Goal: Task Accomplishment & Management: Manage account settings

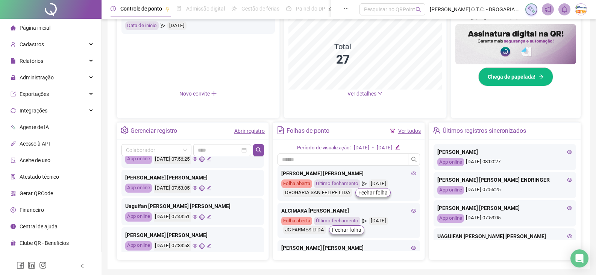
scroll to position [75, 0]
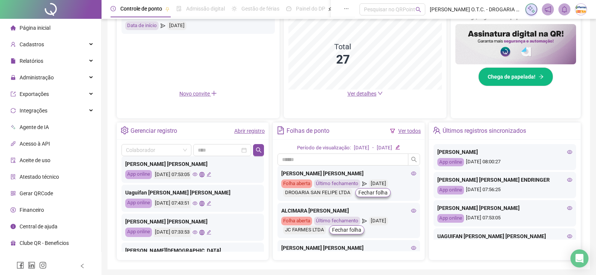
click at [197, 233] on icon "eye" at bounding box center [194, 232] width 5 height 5
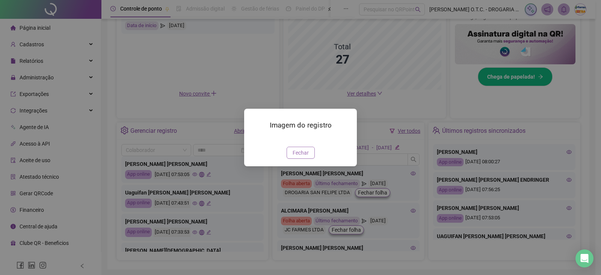
click at [295, 157] on span "Fechar" at bounding box center [301, 152] width 16 height 8
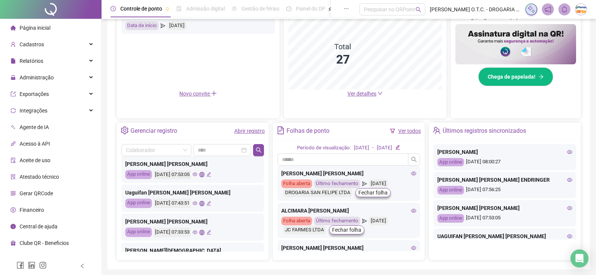
click at [197, 204] on icon "eye" at bounding box center [194, 203] width 5 height 5
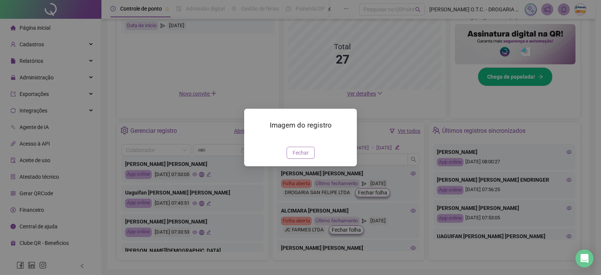
click at [300, 157] on span "Fechar" at bounding box center [301, 152] width 16 height 8
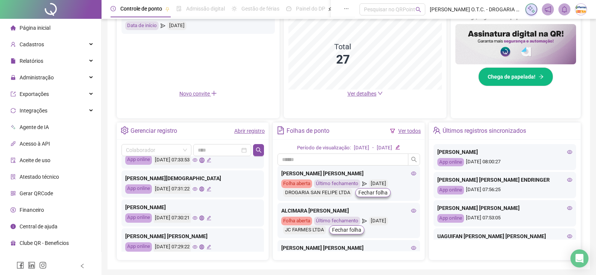
scroll to position [188, 0]
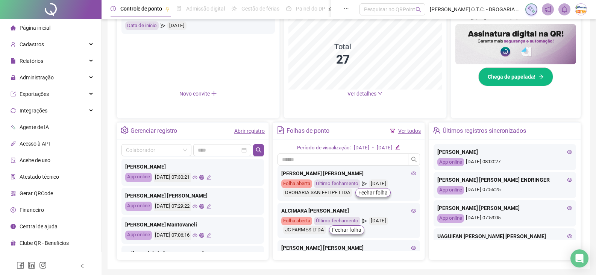
click at [197, 207] on icon "eye" at bounding box center [194, 207] width 5 height 4
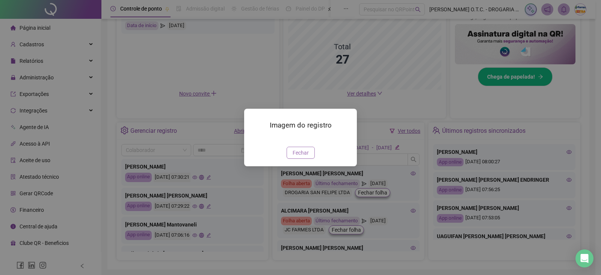
click at [297, 157] on span "Fechar" at bounding box center [301, 152] width 16 height 8
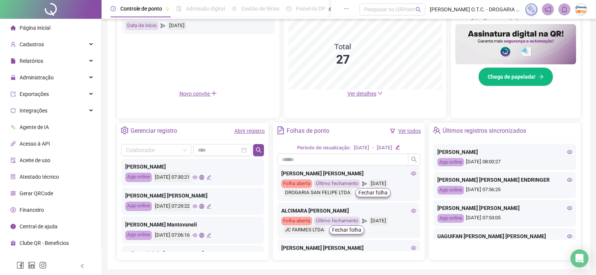
click at [197, 178] on icon "eye" at bounding box center [194, 177] width 5 height 5
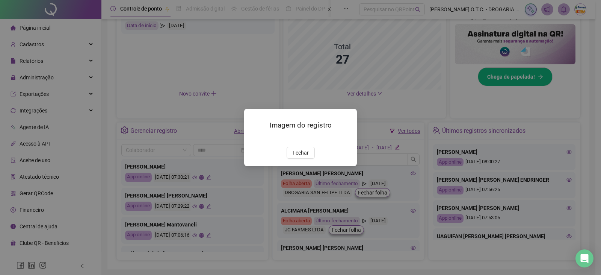
click at [293, 159] on button "Fechar" at bounding box center [301, 153] width 28 height 12
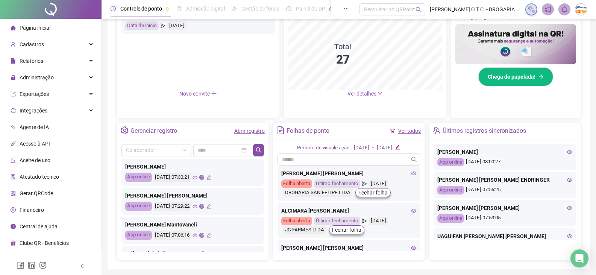
click at [204, 177] on icon "global" at bounding box center [201, 177] width 5 height 5
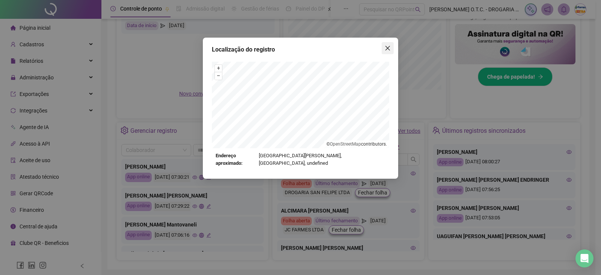
drag, startPoint x: 388, startPoint y: 48, endPoint x: 377, endPoint y: 56, distance: 12.9
click at [387, 49] on icon "close" at bounding box center [388, 48] width 5 height 5
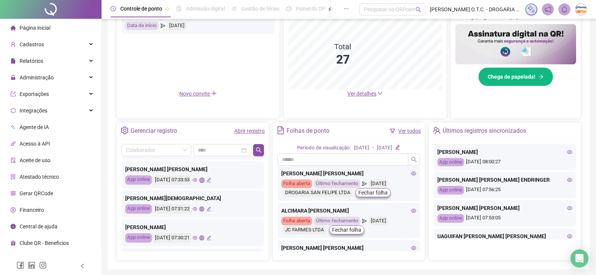
scroll to position [113, 0]
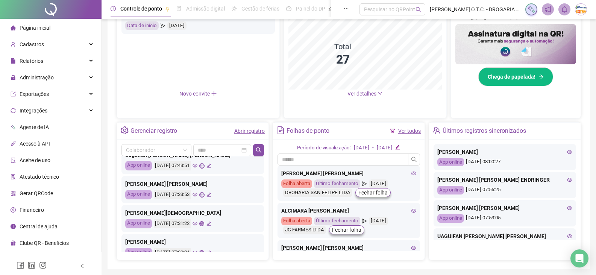
click at [204, 195] on icon "global" at bounding box center [201, 194] width 5 height 5
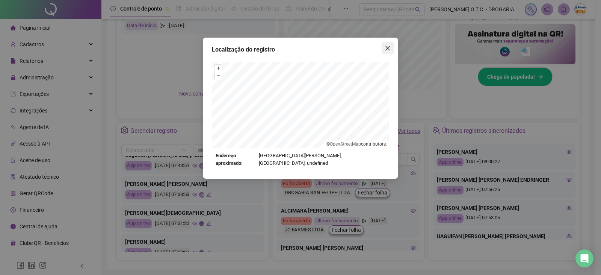
click at [388, 50] on icon "close" at bounding box center [388, 48] width 6 height 6
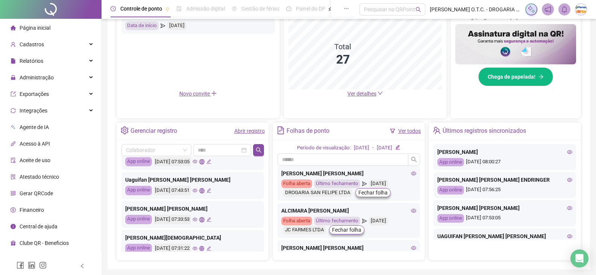
scroll to position [75, 0]
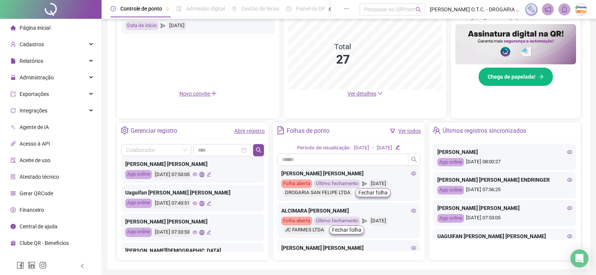
click at [204, 203] on icon "global" at bounding box center [201, 203] width 5 height 5
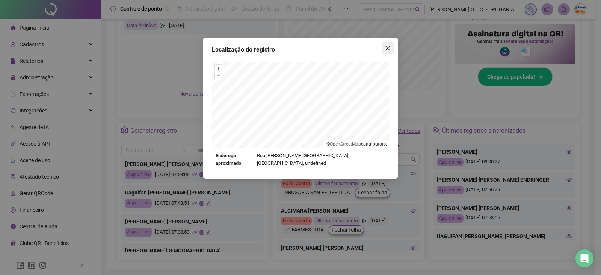
click at [385, 50] on span "Close" at bounding box center [388, 48] width 12 height 6
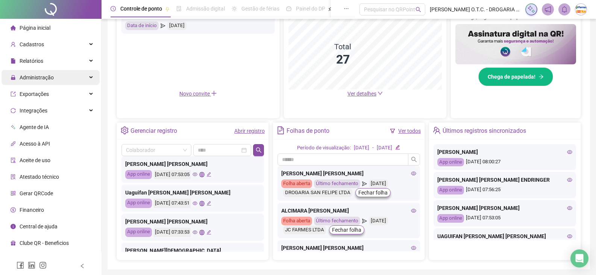
click at [64, 76] on div "Administração" at bounding box center [51, 77] width 98 height 15
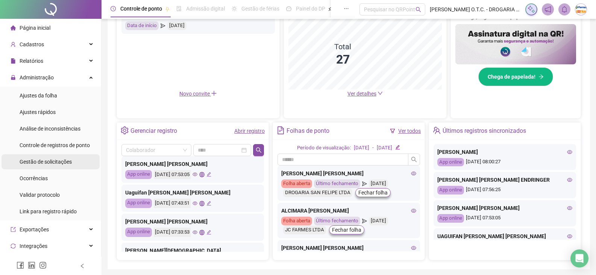
click at [60, 161] on span "Gestão de solicitações" at bounding box center [46, 162] width 52 height 6
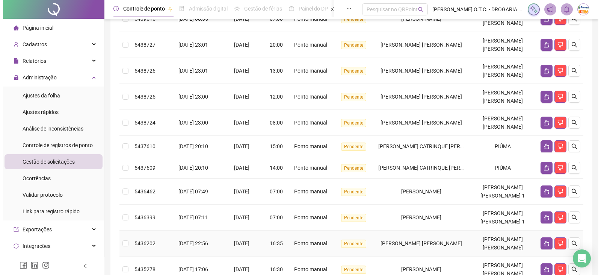
scroll to position [15, 0]
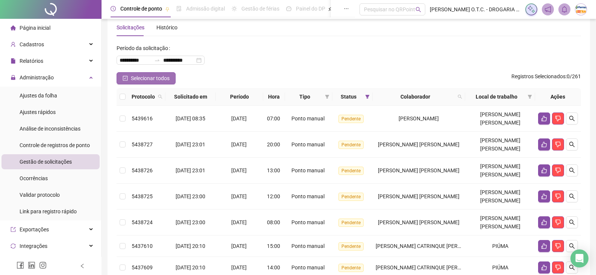
click at [141, 78] on span "Selecionar todos" at bounding box center [150, 78] width 39 height 8
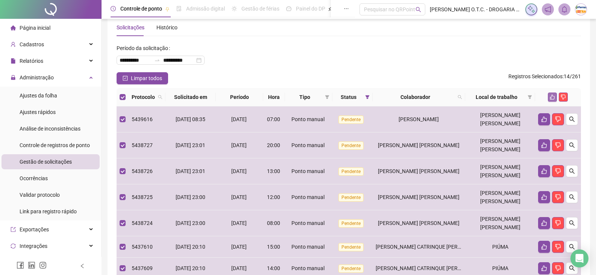
click at [554, 97] on icon "like" at bounding box center [552, 96] width 5 height 5
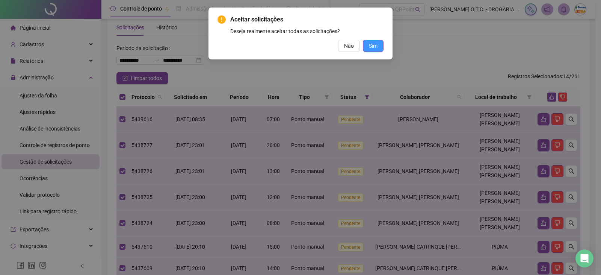
click at [378, 46] on button "Sim" at bounding box center [373, 46] width 21 height 12
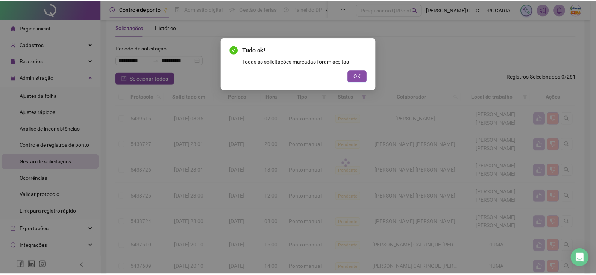
scroll to position [0, 0]
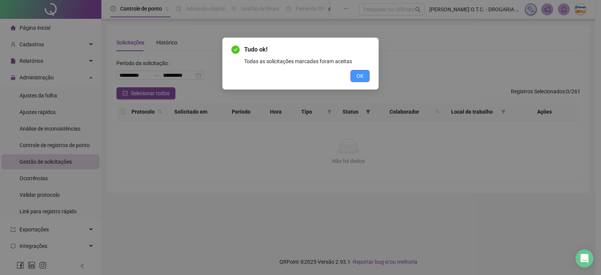
click at [360, 76] on span "OK" at bounding box center [360, 76] width 7 height 8
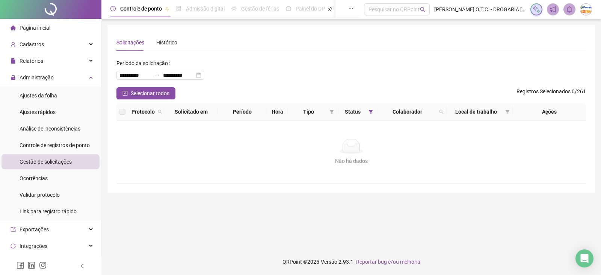
click at [53, 28] on li "Página inicial" at bounding box center [51, 27] width 98 height 15
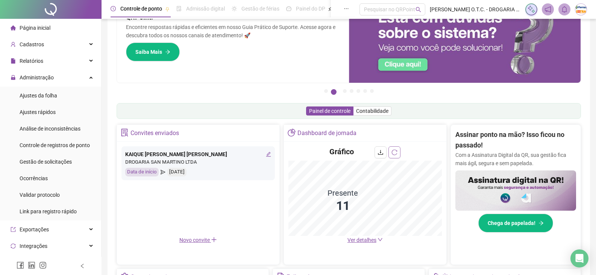
scroll to position [113, 0]
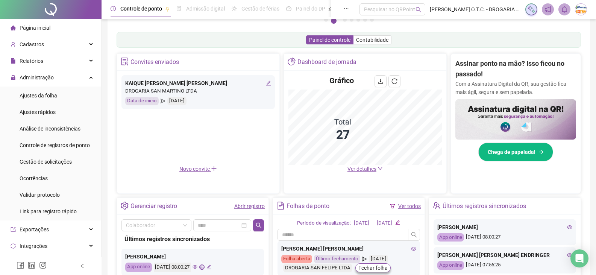
click at [359, 169] on span "Ver detalhes" at bounding box center [361, 169] width 29 height 6
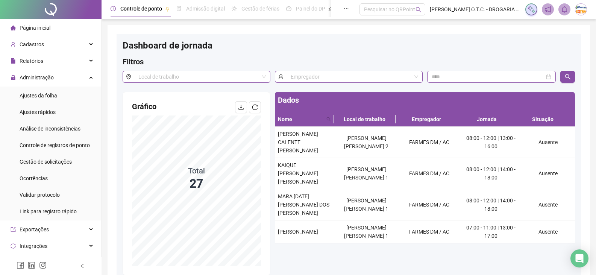
click at [39, 25] on span "Página inicial" at bounding box center [35, 28] width 31 height 6
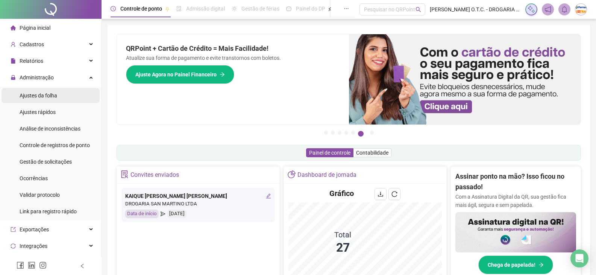
click at [55, 95] on span "Ajustes da folha" at bounding box center [39, 95] width 38 height 6
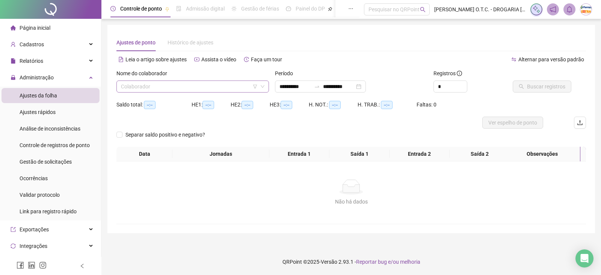
click at [236, 85] on input "search" at bounding box center [189, 86] width 137 height 11
type input "******"
click at [218, 103] on div "[PERSON_NAME]" at bounding box center [193, 101] width 141 height 8
click at [296, 89] on input "**********" at bounding box center [296, 86] width 32 height 8
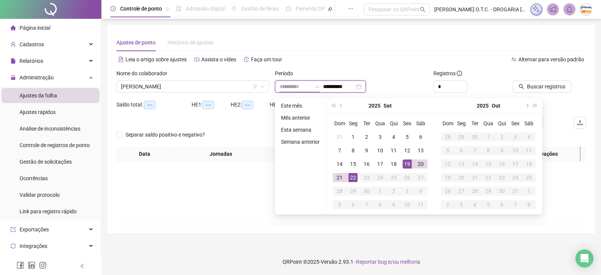
type input "**********"
click at [408, 166] on div "19" at bounding box center [407, 163] width 9 height 9
type input "**********"
click at [352, 181] on div "22" at bounding box center [353, 177] width 9 height 9
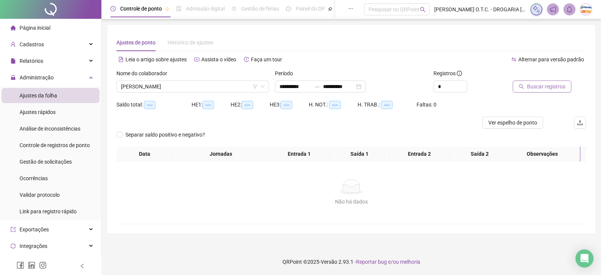
click at [521, 88] on icon "search" at bounding box center [521, 86] width 5 height 5
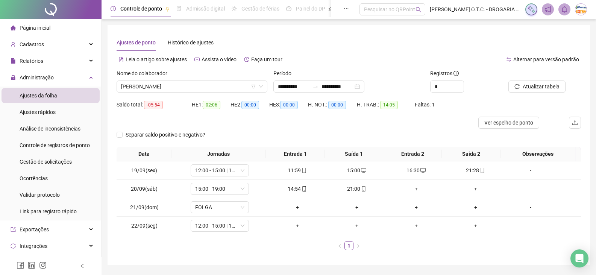
click at [42, 28] on span "Página inicial" at bounding box center [35, 28] width 31 height 6
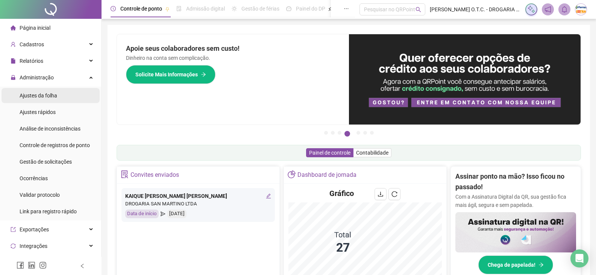
click at [61, 98] on li "Ajustes da folha" at bounding box center [51, 95] width 98 height 15
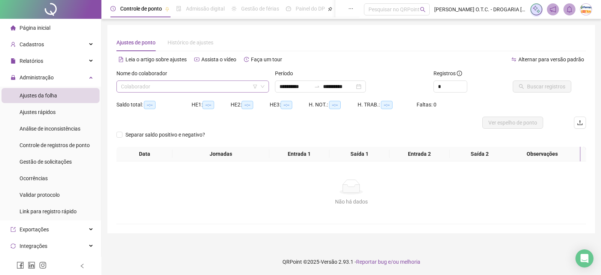
click at [179, 84] on input "search" at bounding box center [189, 86] width 137 height 11
type input "****"
click at [203, 101] on div "[PERSON_NAME]" at bounding box center [193, 101] width 141 height 8
click at [309, 86] on input "**********" at bounding box center [296, 86] width 32 height 8
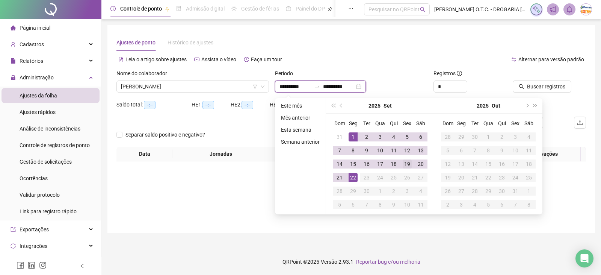
type input "**********"
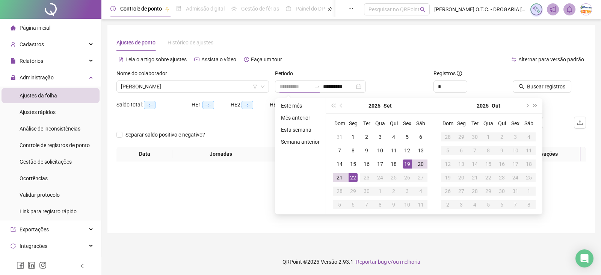
click at [406, 164] on div "19" at bounding box center [407, 163] width 9 height 9
type input "**********"
click at [353, 179] on div "22" at bounding box center [353, 177] width 9 height 9
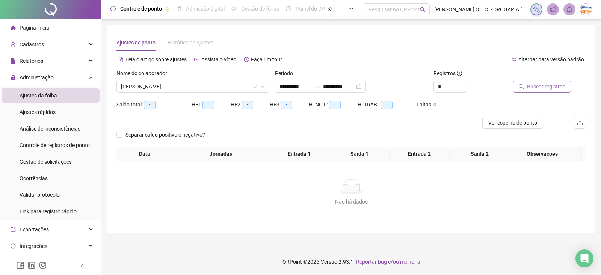
click at [545, 90] on span "Buscar registros" at bounding box center [546, 86] width 38 height 8
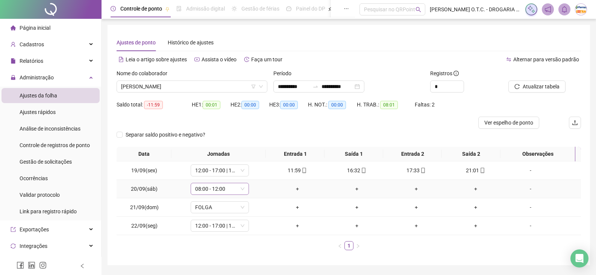
click at [235, 187] on span "08:00 - 12:00" at bounding box center [219, 188] width 49 height 11
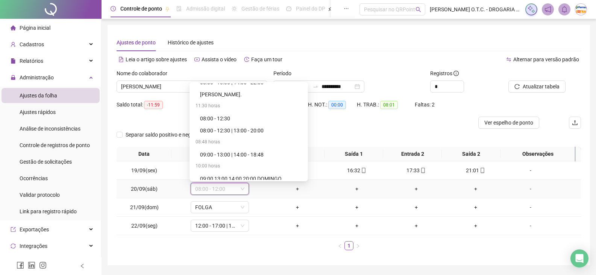
scroll to position [1206, 0]
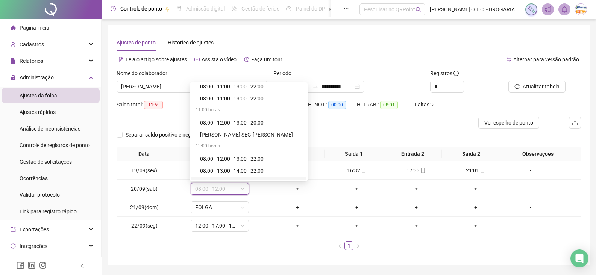
click at [205, 245] on ul "1" at bounding box center [349, 245] width 464 height 9
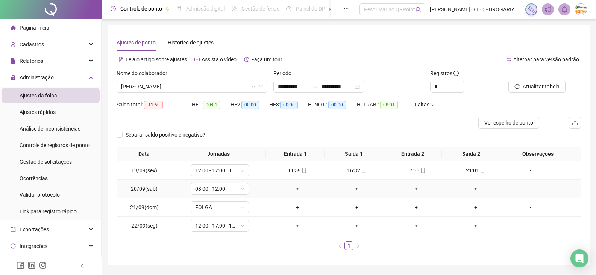
click at [529, 186] on div "-" at bounding box center [530, 189] width 44 height 8
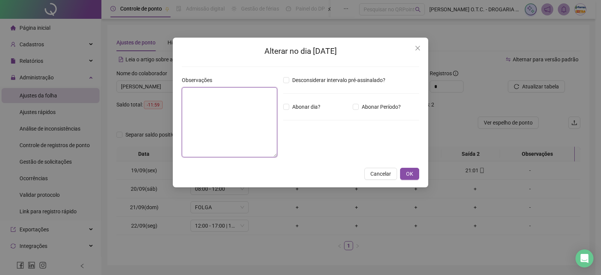
click at [256, 139] on textarea at bounding box center [229, 122] width 95 height 70
type textarea "**********"
click at [412, 175] on span "OK" at bounding box center [409, 174] width 7 height 8
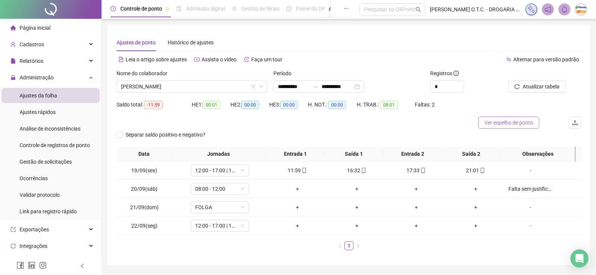
click at [494, 125] on span "Ver espelho de ponto" at bounding box center [508, 122] width 49 height 8
click at [508, 188] on div "Falta sem justificativa." at bounding box center [530, 189] width 44 height 8
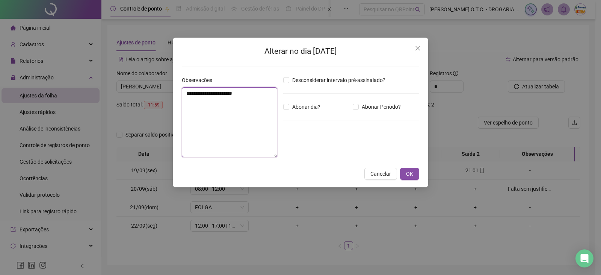
drag, startPoint x: 208, startPoint y: 94, endPoint x: 181, endPoint y: 94, distance: 26.7
click at [181, 94] on div "**********" at bounding box center [229, 119] width 101 height 87
type textarea "**********"
click at [410, 177] on span "OK" at bounding box center [409, 174] width 7 height 8
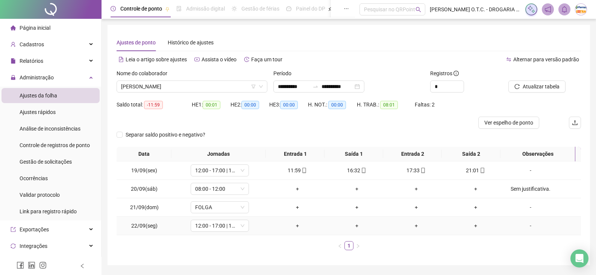
click at [528, 226] on div "-" at bounding box center [530, 225] width 44 height 8
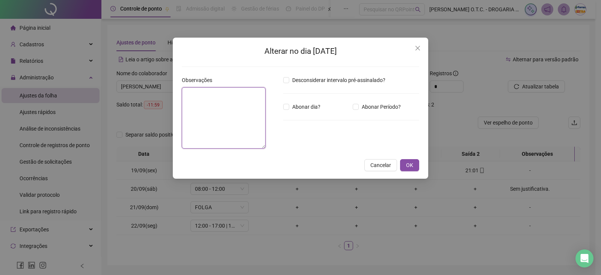
click at [245, 111] on textarea at bounding box center [224, 117] width 84 height 61
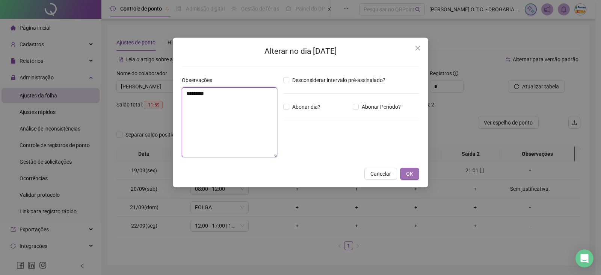
type textarea "********"
click at [406, 172] on span "OK" at bounding box center [409, 174] width 7 height 8
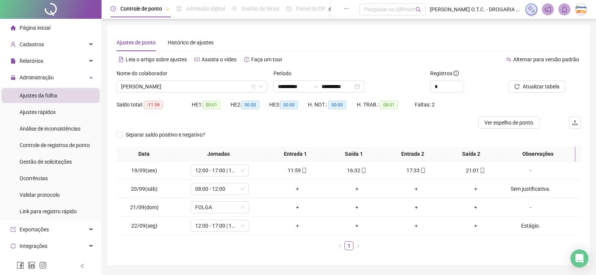
click at [29, 25] on span "Página inicial" at bounding box center [35, 28] width 31 height 6
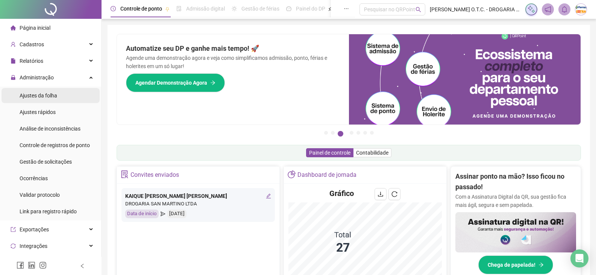
click at [56, 96] on span "Ajustes da folha" at bounding box center [39, 95] width 38 height 6
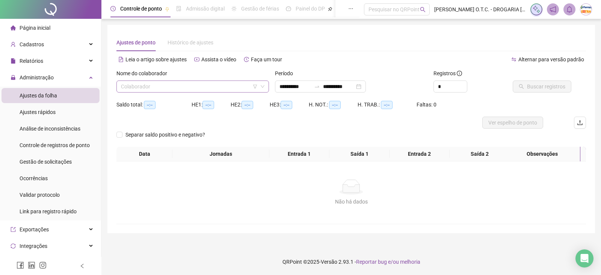
click at [177, 86] on input "search" at bounding box center [189, 86] width 137 height 11
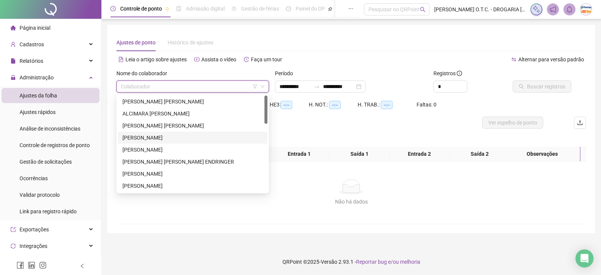
click at [164, 137] on div "[PERSON_NAME]" at bounding box center [193, 137] width 141 height 8
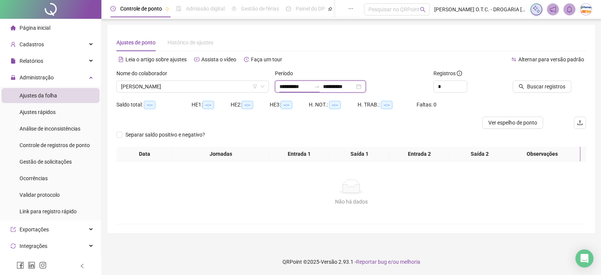
click at [291, 84] on input "**********" at bounding box center [296, 86] width 32 height 8
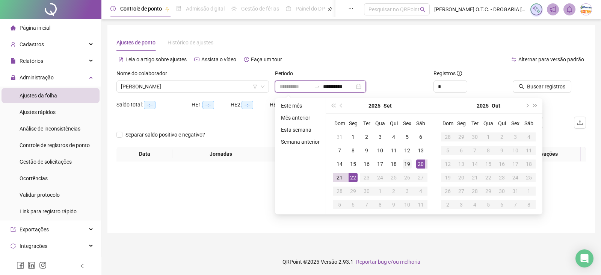
type input "**********"
click at [411, 160] on div "19" at bounding box center [407, 163] width 9 height 9
type input "**********"
click at [354, 177] on div "22" at bounding box center [353, 177] width 9 height 9
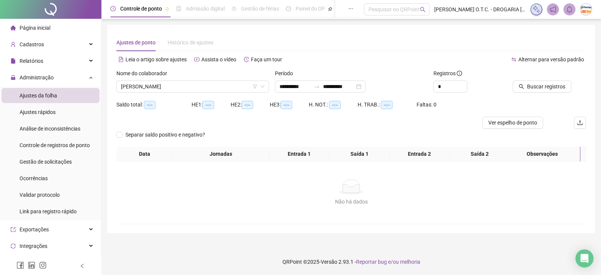
click at [549, 94] on div "Buscar registros" at bounding box center [549, 83] width 79 height 29
click at [547, 89] on span "Buscar registros" at bounding box center [546, 86] width 38 height 8
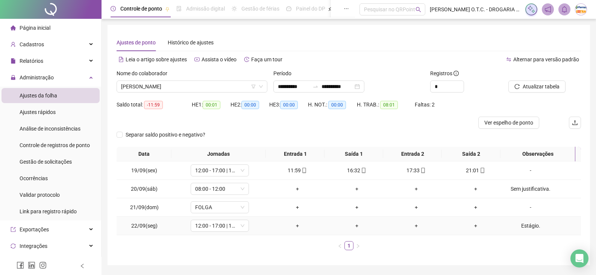
click at [530, 225] on div "Estágio." at bounding box center [530, 225] width 44 height 8
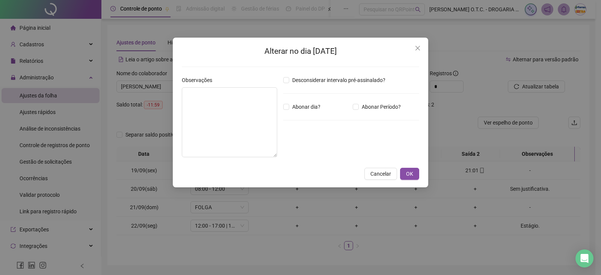
type textarea "********"
drag, startPoint x: 252, startPoint y: 98, endPoint x: 170, endPoint y: 104, distance: 82.1
click at [171, 104] on div "Alterar no dia 22/09/2025 Observações ******** Desconsiderar intervalo pré-assi…" at bounding box center [300, 137] width 601 height 275
click at [414, 173] on button "OK" at bounding box center [409, 174] width 19 height 12
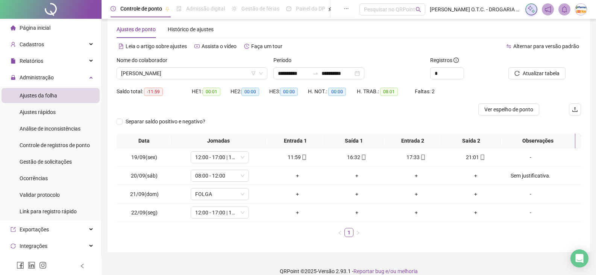
scroll to position [23, 0]
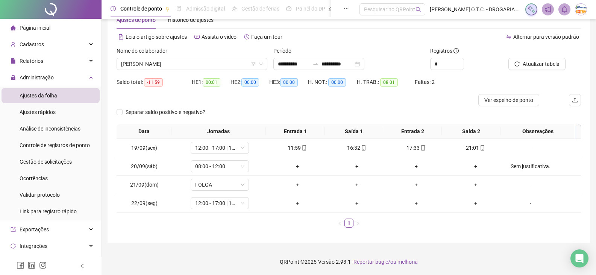
click at [50, 27] on li "Página inicial" at bounding box center [51, 27] width 98 height 15
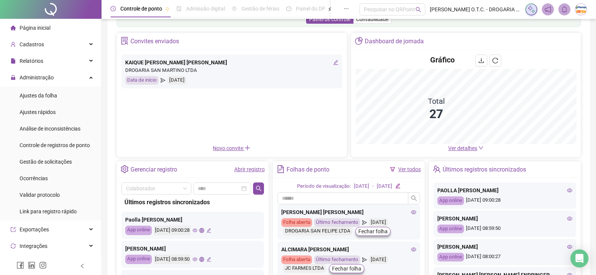
click at [459, 149] on span "Ver detalhes" at bounding box center [462, 148] width 29 height 6
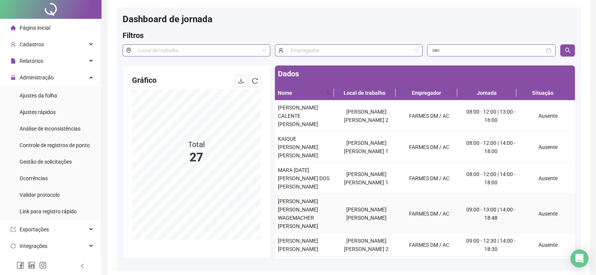
scroll to position [59, 0]
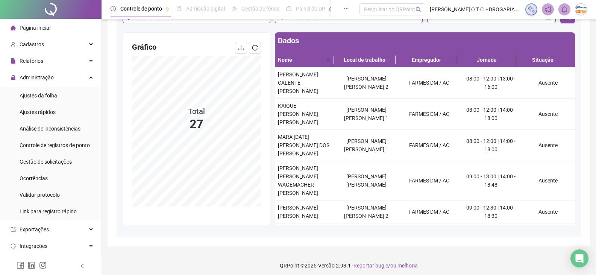
drag, startPoint x: 49, startPoint y: 26, endPoint x: 74, endPoint y: 24, distance: 24.9
click at [50, 25] on li "Página inicial" at bounding box center [51, 27] width 98 height 15
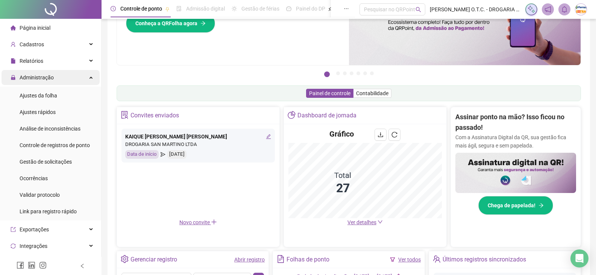
click at [44, 77] on span "Administração" at bounding box center [37, 77] width 34 height 6
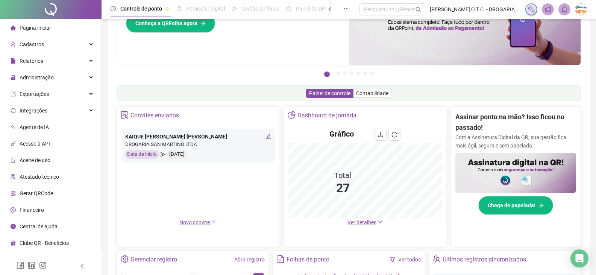
click at [39, 26] on span "Página inicial" at bounding box center [35, 28] width 31 height 6
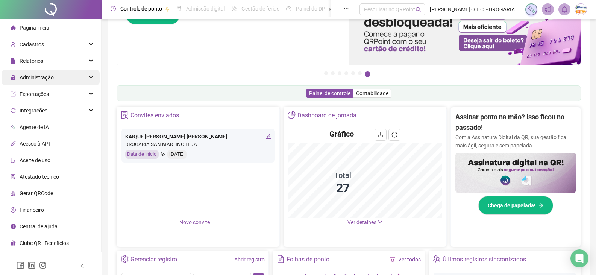
click at [68, 75] on div "Administração" at bounding box center [51, 77] width 98 height 15
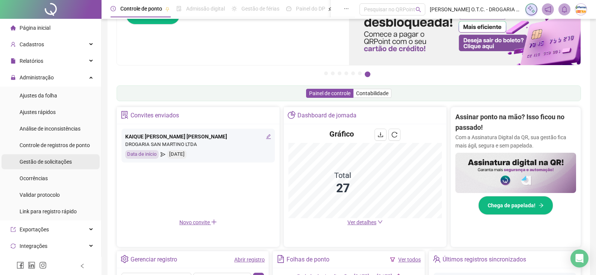
click at [56, 163] on span "Gestão de solicitações" at bounding box center [46, 162] width 52 height 6
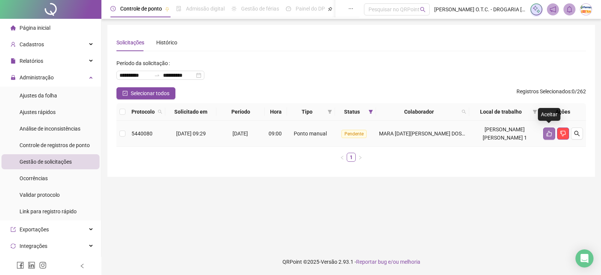
click at [547, 131] on icon "like" at bounding box center [550, 133] width 6 height 6
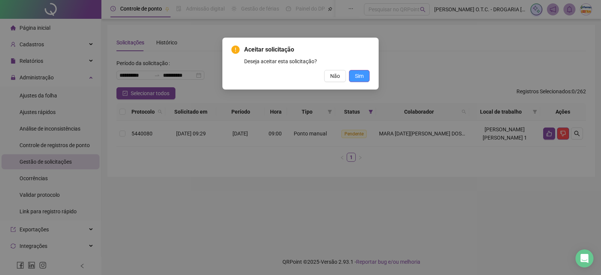
click at [362, 74] on span "Sim" at bounding box center [359, 76] width 9 height 8
click at [358, 75] on span "Sim" at bounding box center [359, 76] width 9 height 8
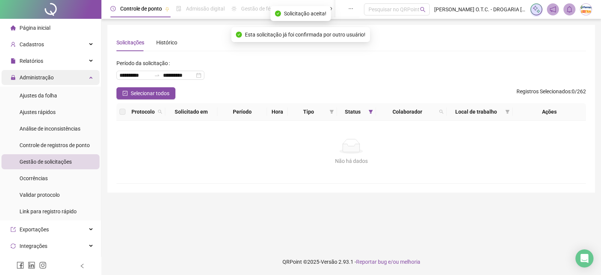
click at [40, 77] on span "Administração" at bounding box center [37, 77] width 34 height 6
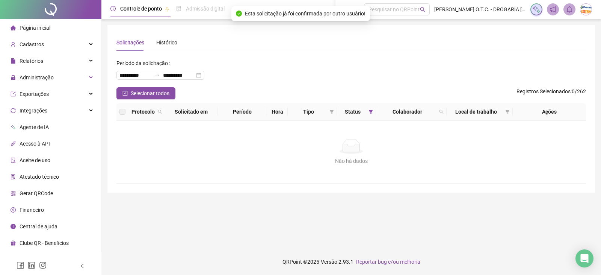
click at [42, 24] on div "Página inicial" at bounding box center [31, 27] width 40 height 15
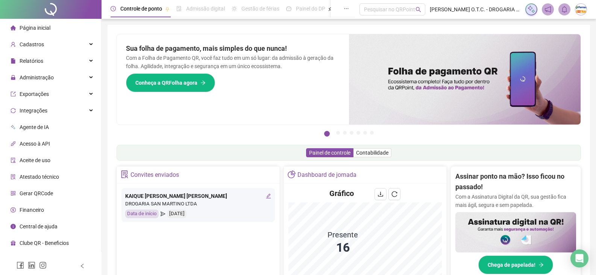
scroll to position [113, 0]
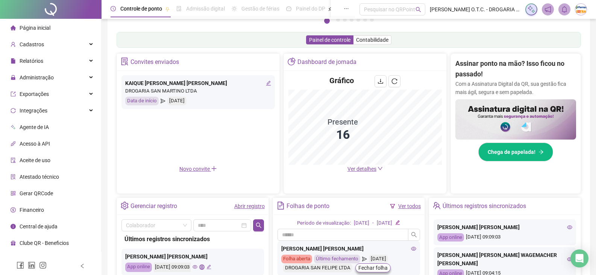
click at [363, 170] on span "Ver detalhes" at bounding box center [361, 169] width 29 height 6
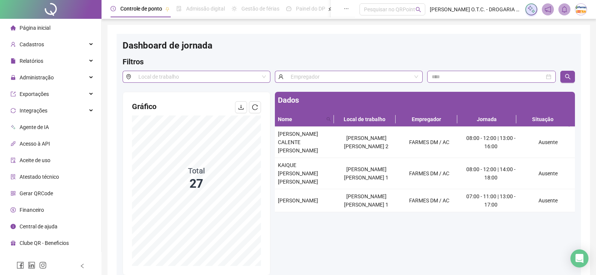
click at [60, 27] on li "Página inicial" at bounding box center [51, 27] width 98 height 15
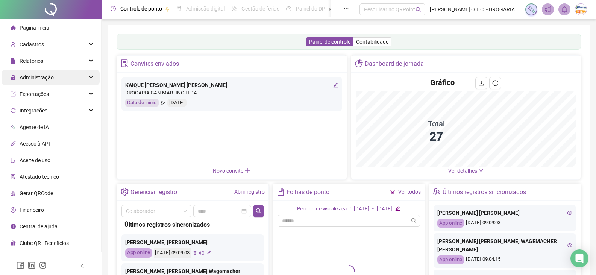
click at [76, 79] on div "Administração" at bounding box center [51, 77] width 98 height 15
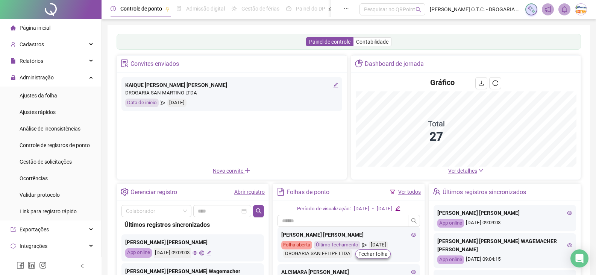
click at [59, 26] on li "Página inicial" at bounding box center [51, 27] width 98 height 15
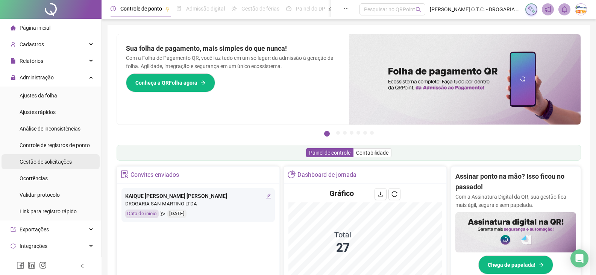
click at [51, 161] on span "Gestão de solicitações" at bounding box center [46, 162] width 52 height 6
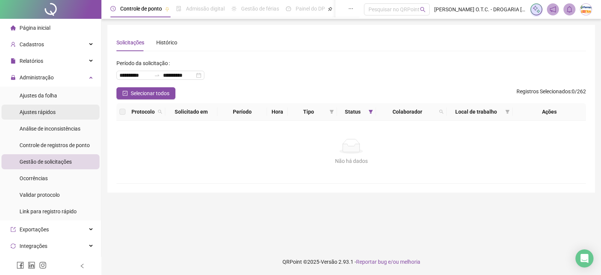
click at [39, 114] on span "Ajustes rápidos" at bounding box center [38, 112] width 36 height 6
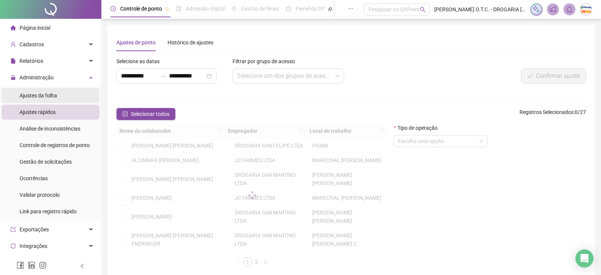
click at [41, 91] on div "Ajustes da folha" at bounding box center [39, 95] width 38 height 15
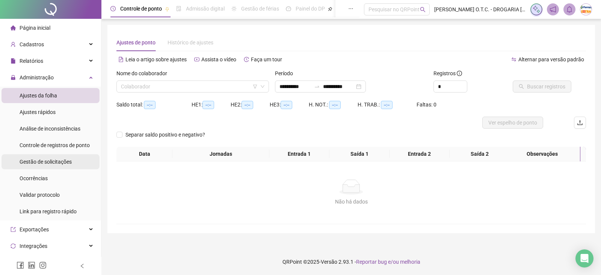
click at [48, 163] on span "Gestão de solicitações" at bounding box center [46, 162] width 52 height 6
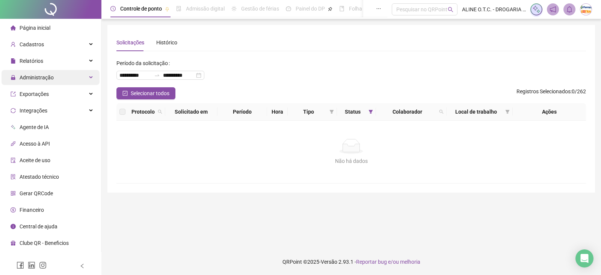
click at [48, 79] on span "Administração" at bounding box center [37, 77] width 34 height 6
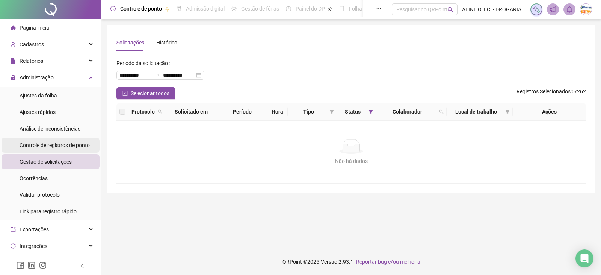
click at [56, 142] on span "Controle de registros de ponto" at bounding box center [55, 145] width 70 height 6
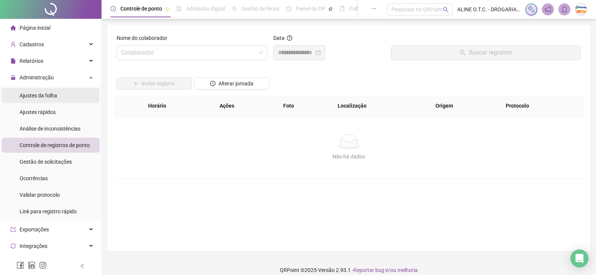
click at [58, 94] on li "Ajustes da folha" at bounding box center [51, 95] width 98 height 15
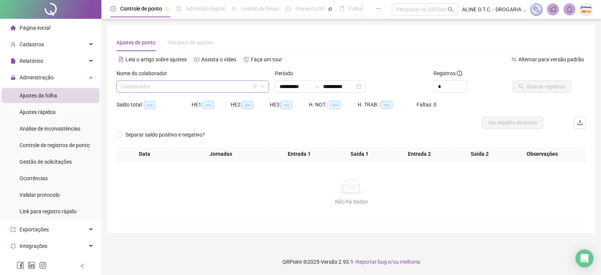
click at [153, 89] on input "search" at bounding box center [189, 86] width 137 height 11
type input "*****"
click at [154, 100] on div "UAGUIFAN [PERSON_NAME]" at bounding box center [193, 101] width 141 height 8
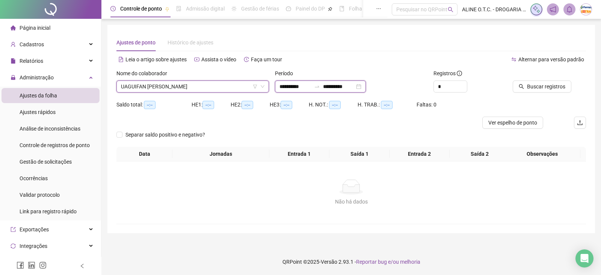
click at [303, 87] on input "**********" at bounding box center [296, 86] width 32 height 8
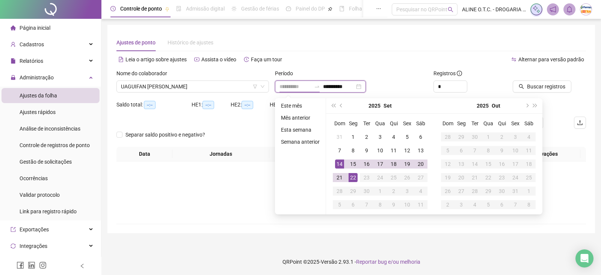
type input "**********"
click at [351, 176] on div "22" at bounding box center [353, 177] width 9 height 9
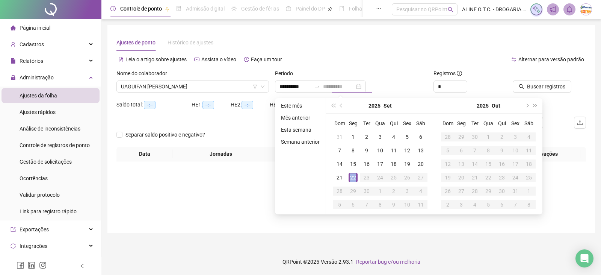
click at [351, 176] on div "22" at bounding box center [353, 177] width 9 height 9
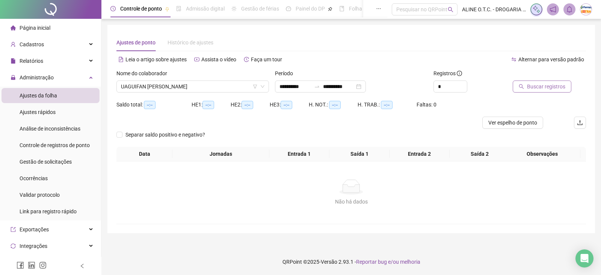
click at [532, 89] on span "Buscar registros" at bounding box center [546, 86] width 38 height 8
